Goal: Transaction & Acquisition: Purchase product/service

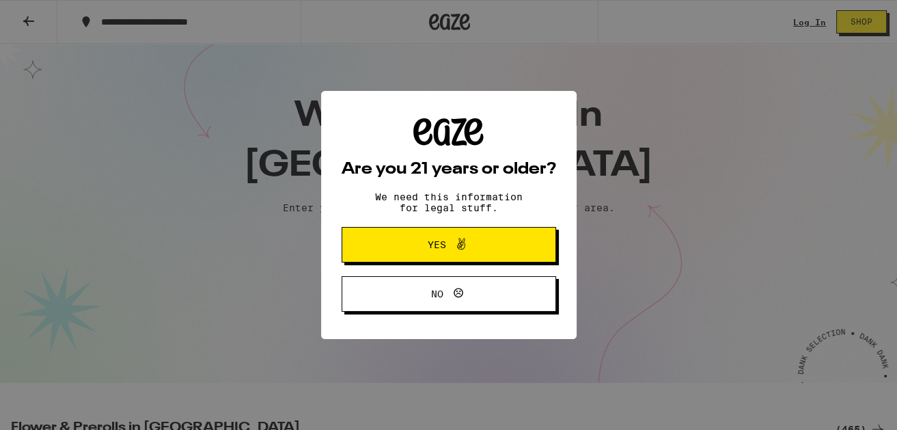
click at [515, 254] on button "Yes" at bounding box center [449, 245] width 215 height 36
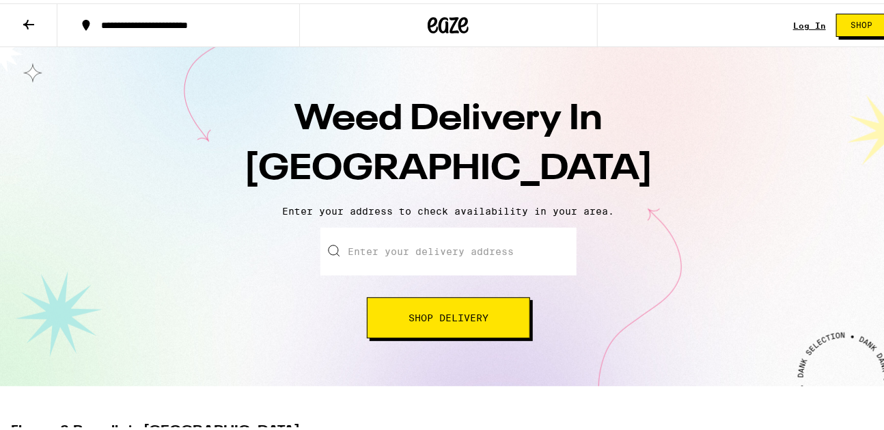
click at [493, 255] on input "Enter your delivery address" at bounding box center [448, 248] width 256 height 48
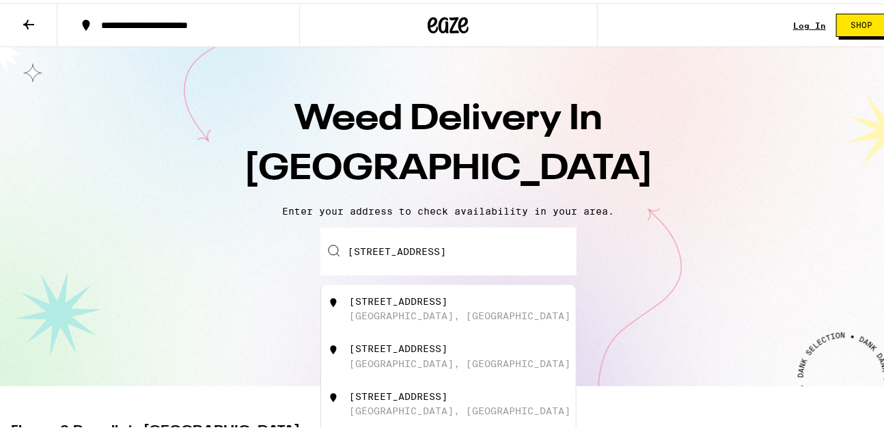
click at [478, 314] on div "[STREET_ADDRESS]" at bounding box center [472, 305] width 244 height 26
type input "[STREET_ADDRESS]"
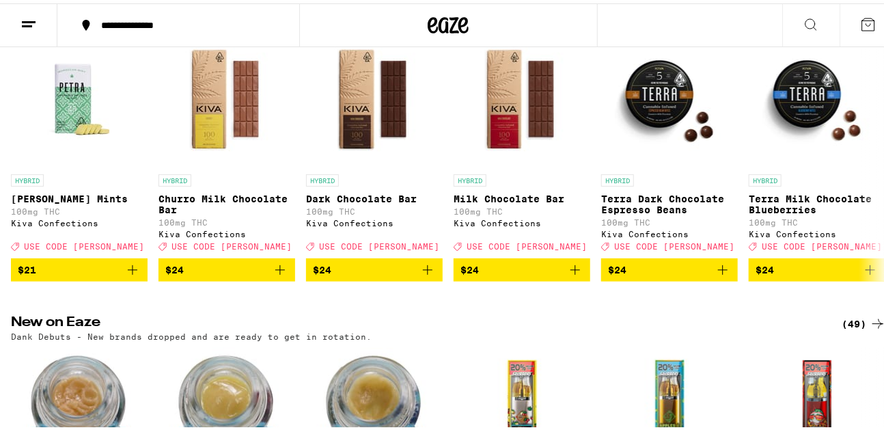
scroll to position [521, 0]
